Goal: Find specific page/section: Find specific page/section

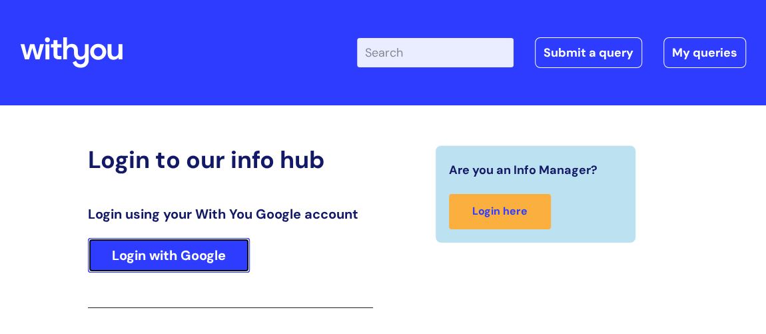
click at [208, 254] on link "Login with Google" at bounding box center [169, 255] width 162 height 35
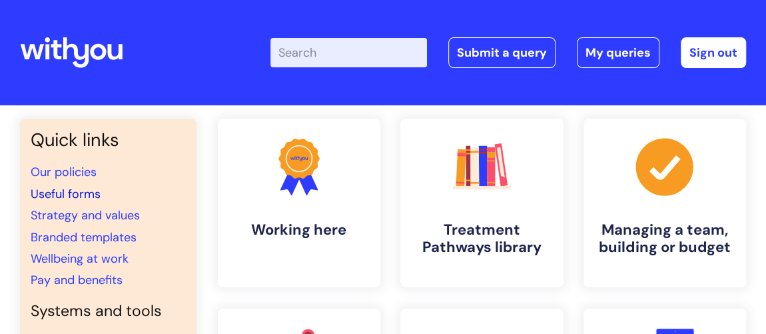
click at [75, 195] on link "Useful forms" at bounding box center [66, 194] width 70 height 16
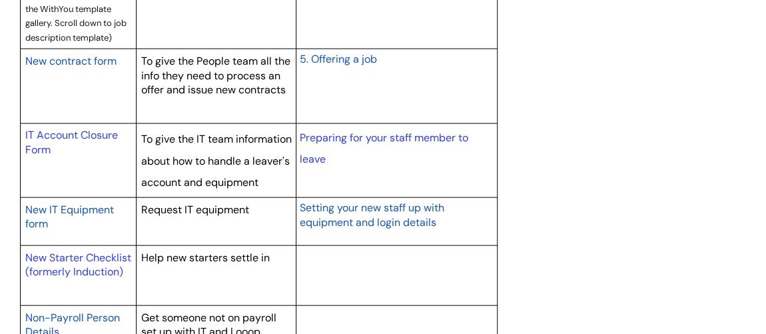
scroll to position [1211, 0]
